Goal: Navigation & Orientation: Find specific page/section

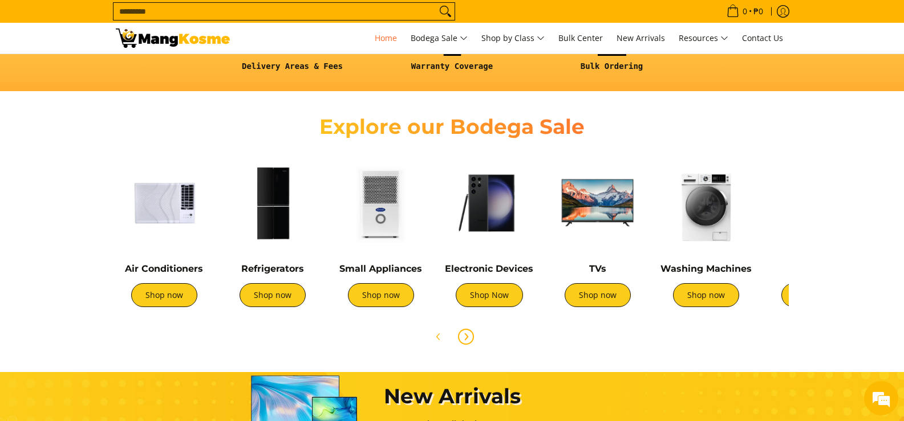
click at [466, 340] on icon "Next" at bounding box center [465, 336] width 9 height 9
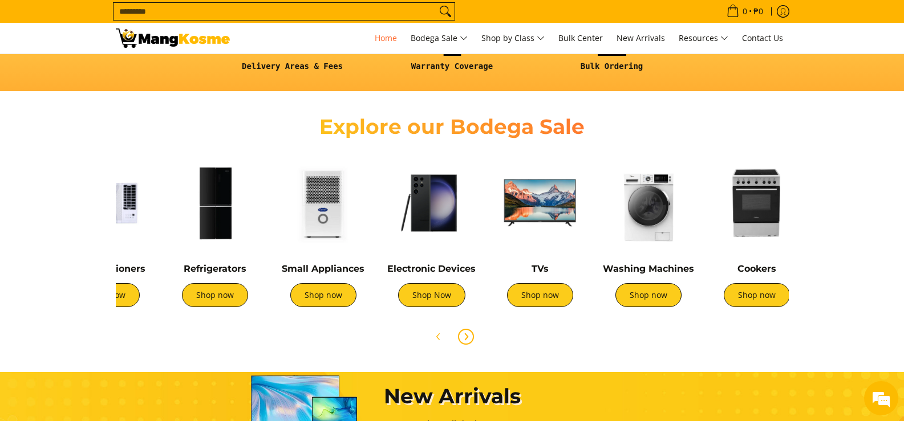
scroll to position [0, 380]
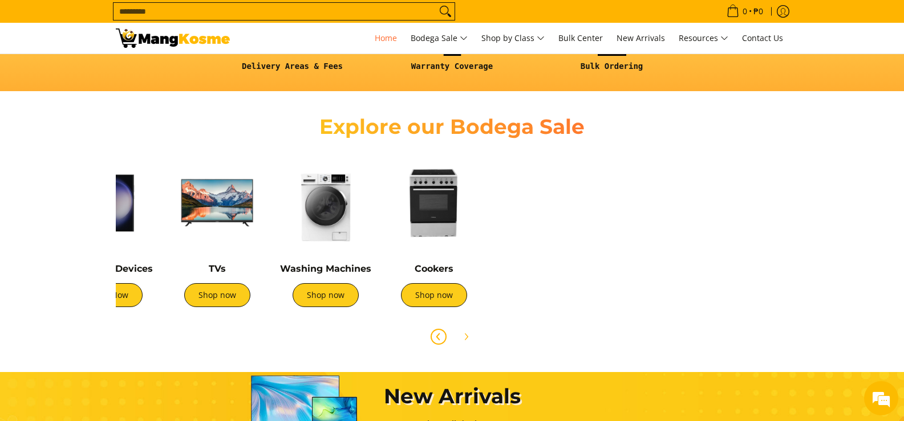
click at [434, 338] on icon "Previous" at bounding box center [438, 336] width 9 height 9
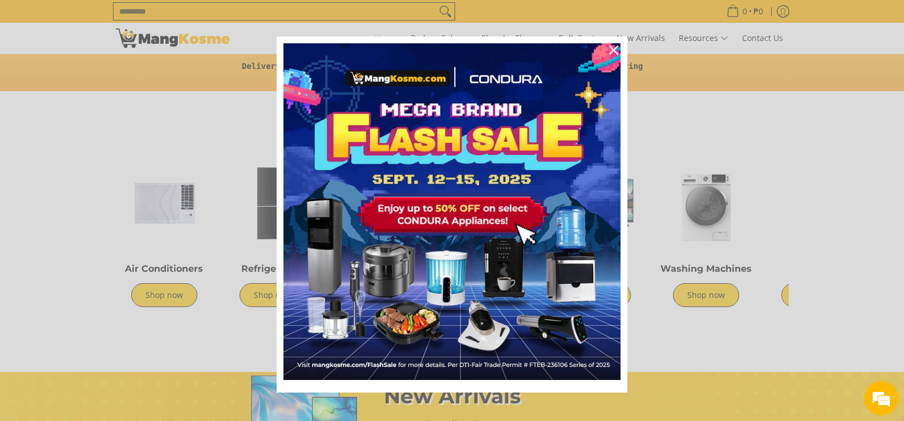
scroll to position [0, 907]
click at [613, 51] on icon "close icon" at bounding box center [613, 50] width 9 height 9
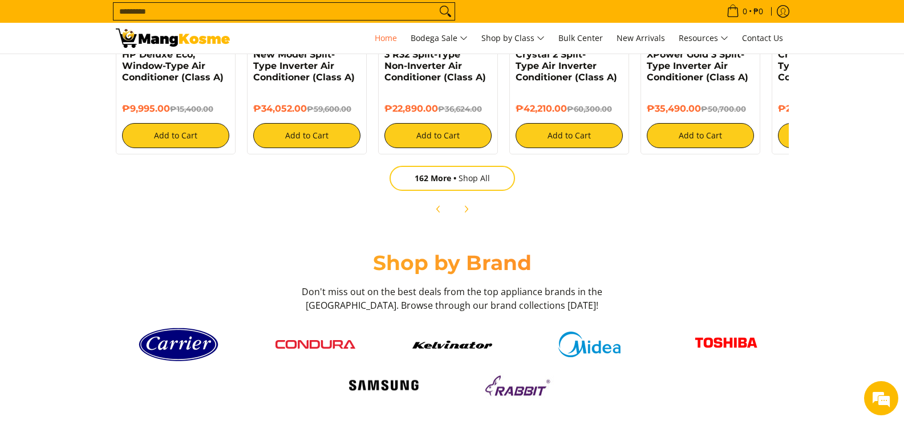
scroll to position [1483, 0]
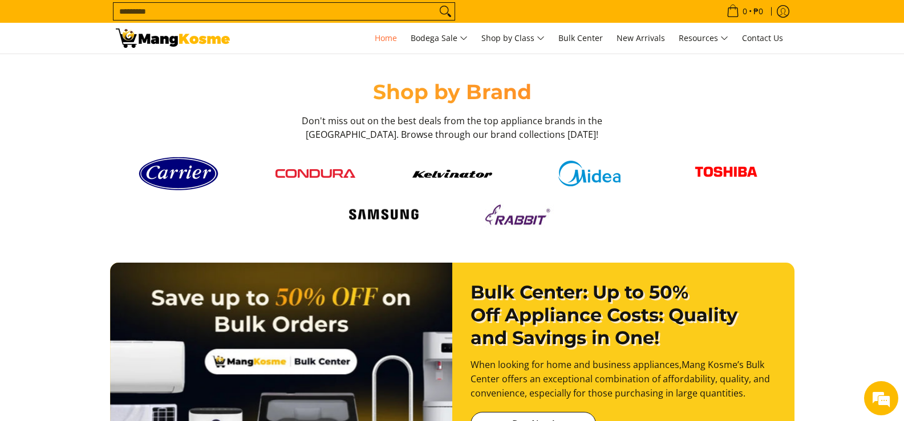
click at [725, 174] on img at bounding box center [726, 173] width 80 height 31
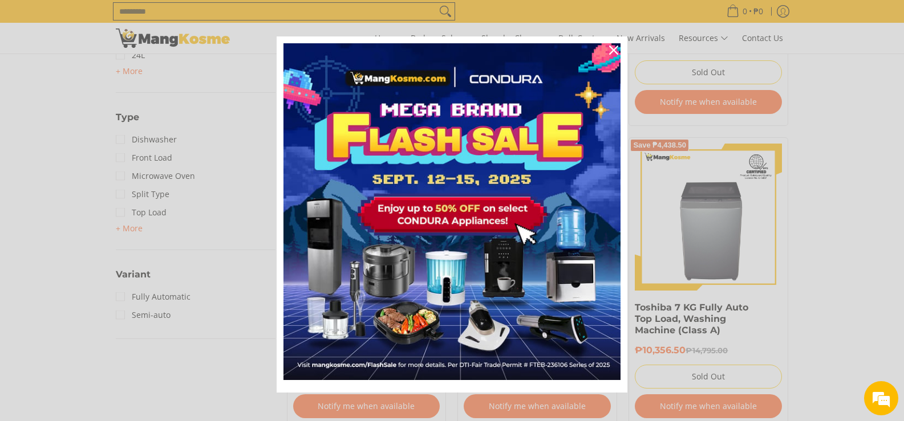
scroll to position [8, 0]
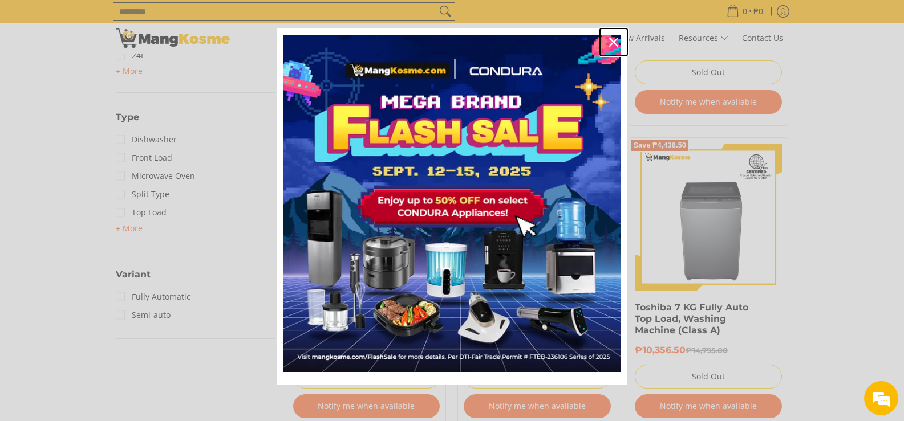
click at [609, 42] on icon "close icon" at bounding box center [613, 42] width 9 height 9
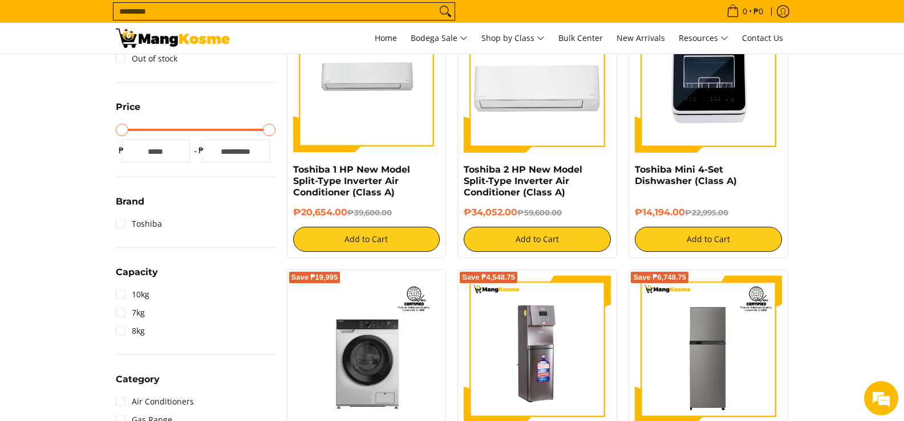
scroll to position [0, 0]
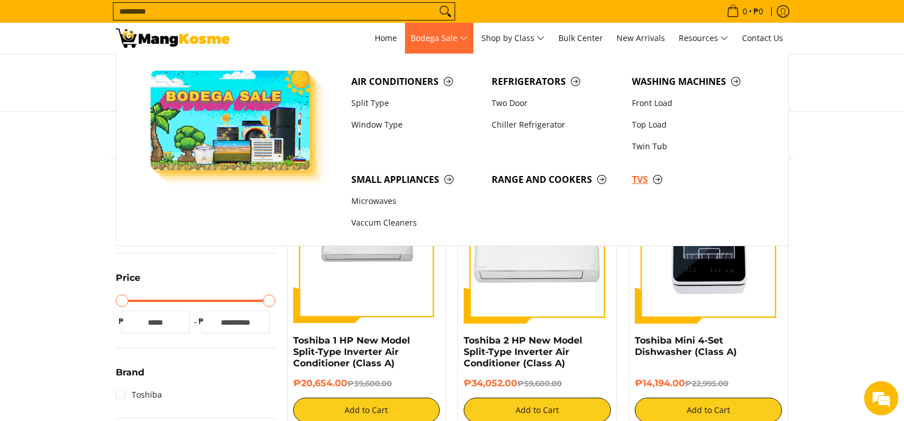
click at [644, 178] on span "TVs" at bounding box center [696, 180] width 129 height 14
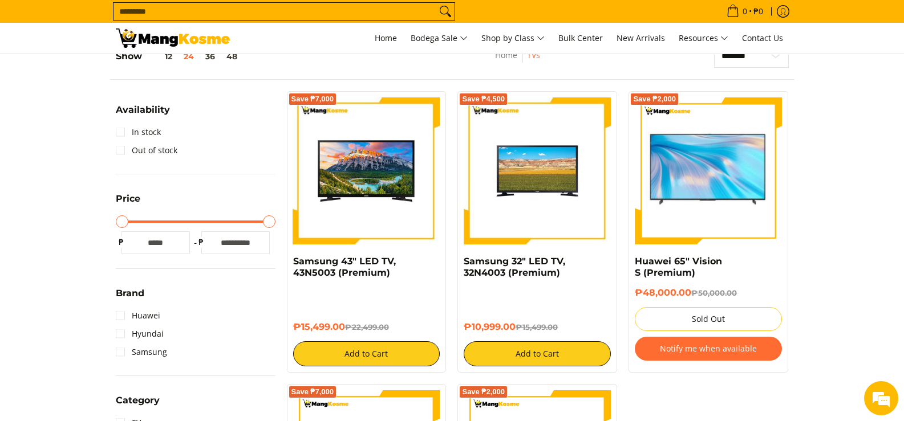
scroll to position [228, 0]
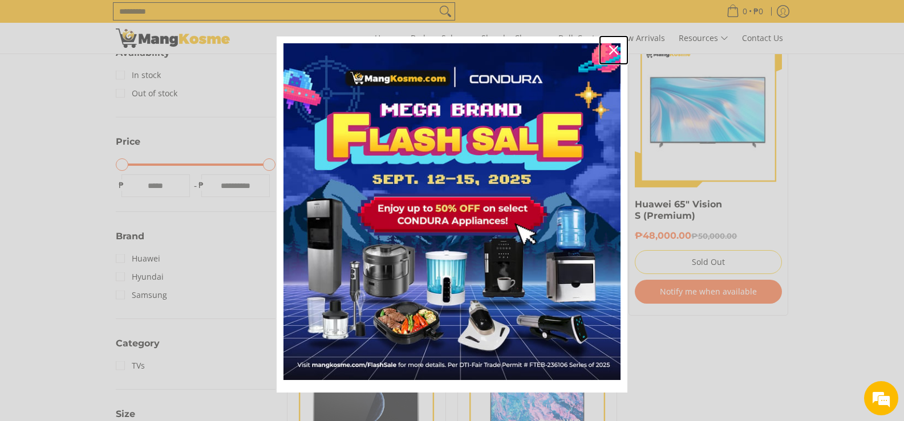
click at [608, 56] on div "Close" at bounding box center [613, 50] width 18 height 18
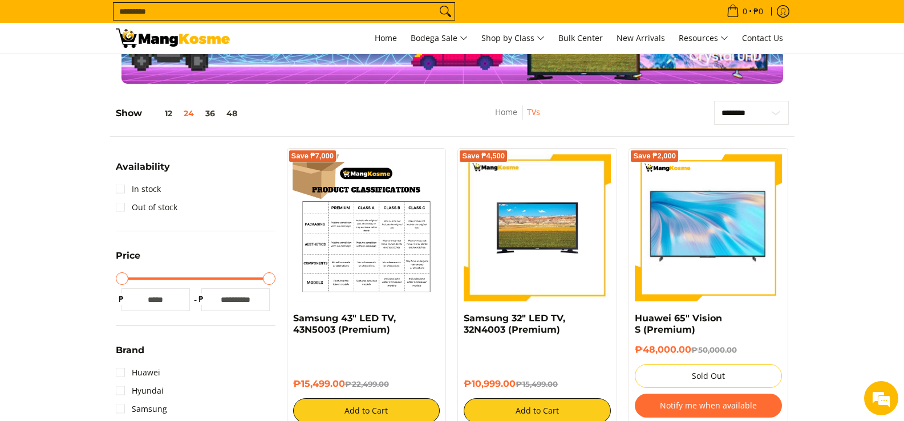
scroll to position [0, 0]
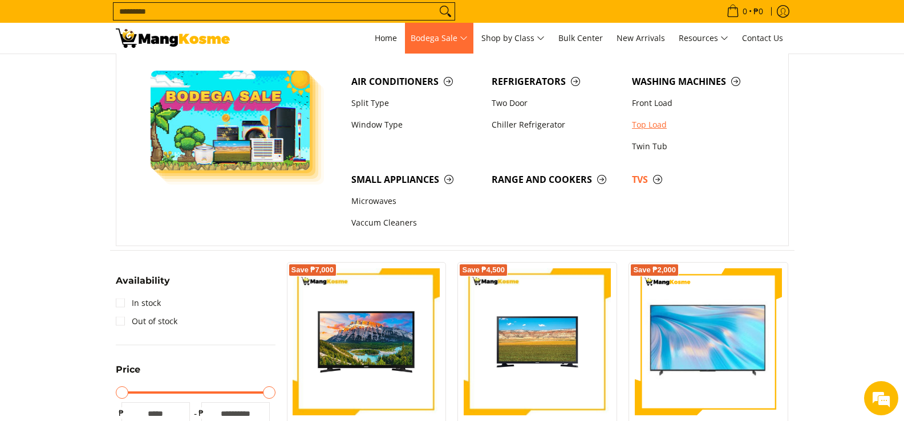
click at [654, 128] on link "Top Load" at bounding box center [696, 125] width 140 height 22
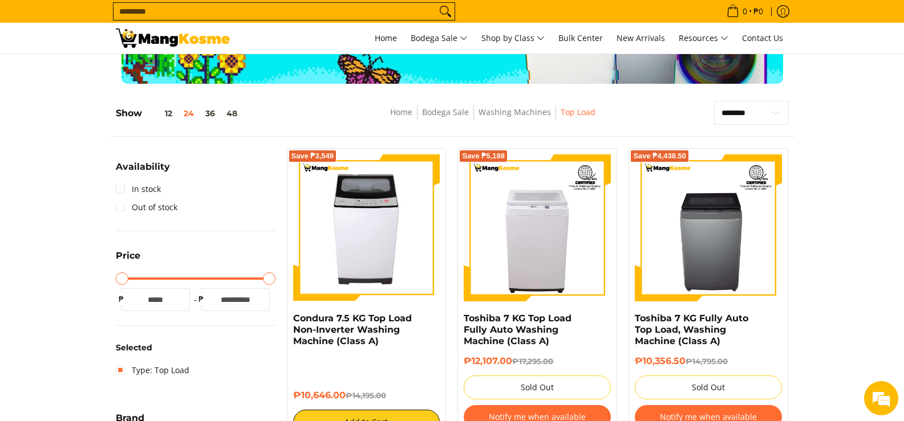
scroll to position [171, 0]
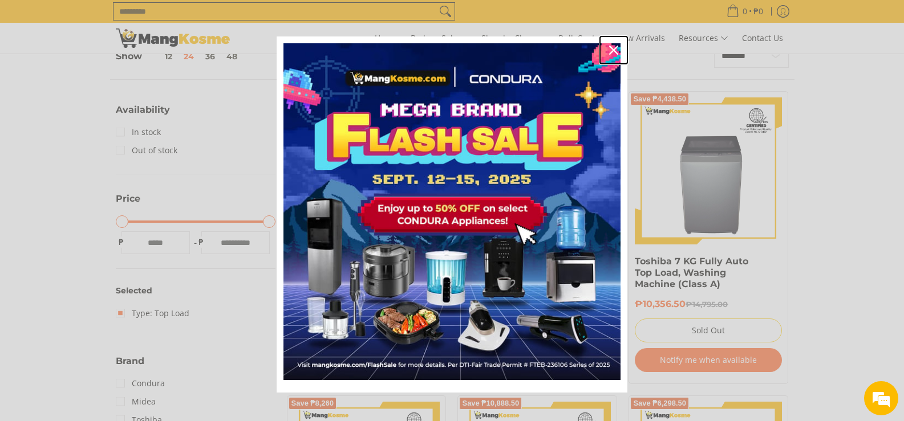
click at [614, 50] on div "Close" at bounding box center [613, 50] width 18 height 18
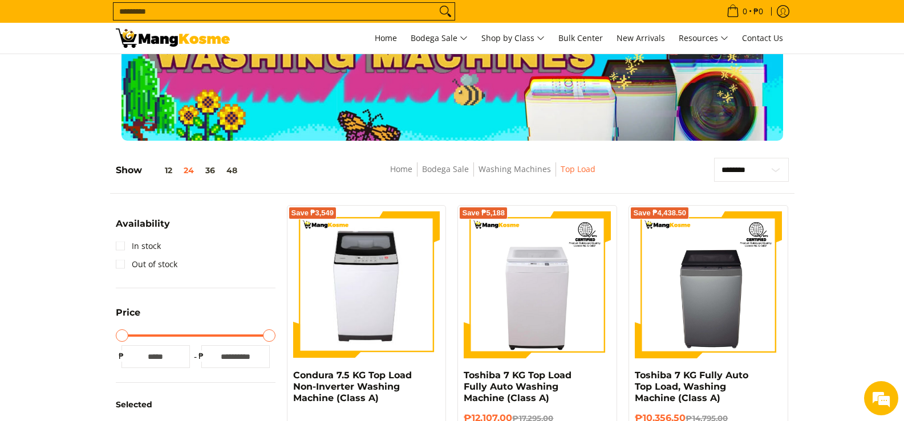
scroll to position [0, 0]
